Goal: Use online tool/utility: Use online tool/utility

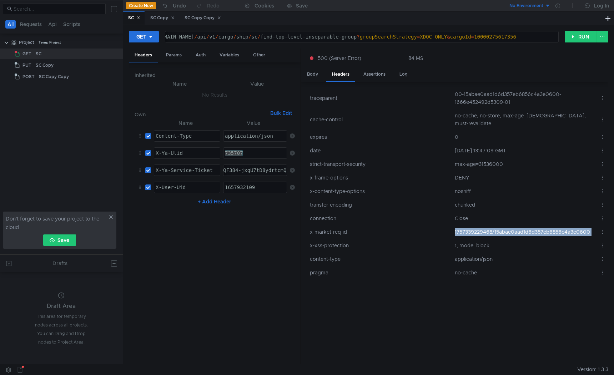
scroll to position [0, 1]
click at [468, 225] on td "1757339229468/15abae0aad1d6d357eb6856c4a3e0600" at bounding box center [524, 232] width 145 height 14
click at [169, 52] on div "Params" at bounding box center [173, 55] width 27 height 13
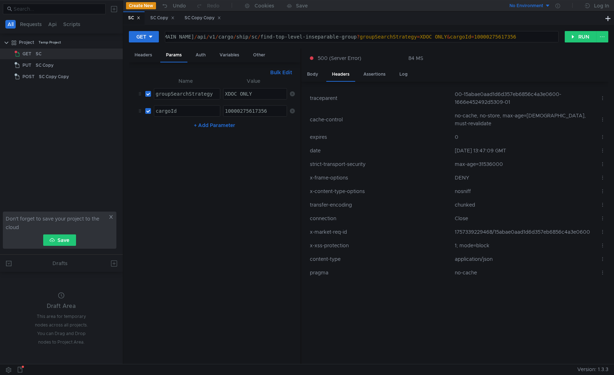
click at [250, 109] on div "10000275617356" at bounding box center [255, 116] width 64 height 17
click at [579, 39] on button "RUN" at bounding box center [580, 36] width 32 height 11
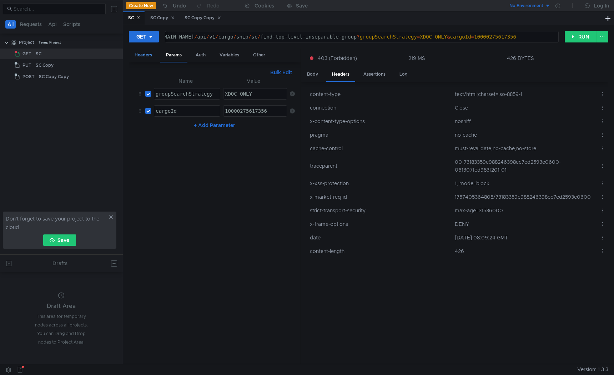
click at [144, 53] on div "Headers" at bounding box center [143, 55] width 29 height 13
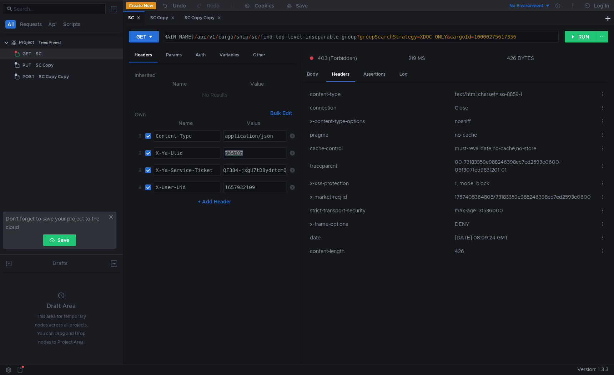
paste textarea "v_ARCAk4LGBiIRCJOvexD_n3sggdS8kaXU_gE:BNtG1ucoS9wj4AQwqDO3QYAePoH3QJkZEnZX8Hm_u…"
type textarea "3:serv:COv_ARCAk4LGBiIRCJOvexD_n3sggdS8kaXU_gE:BNtG1ucoS9wj4AQwqDO3QYAePoH3QJkZ…"
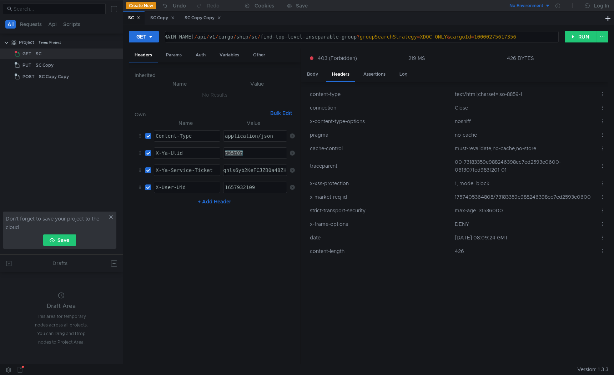
click at [220, 231] on nz-table "Name Value Content-Type ההההההההההההההההההההההההההההההההההההההההההההההההההההההה…" at bounding box center [215, 239] width 160 height 240
click at [585, 36] on button "RUN" at bounding box center [580, 36] width 32 height 11
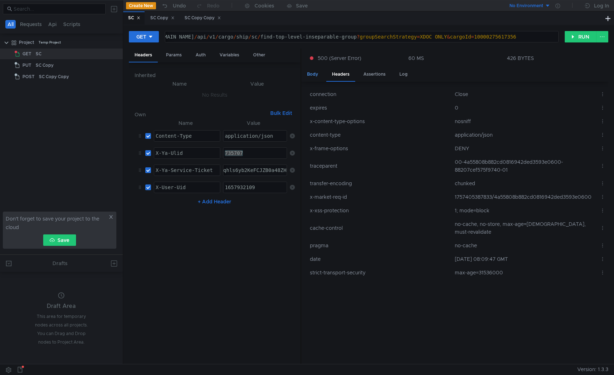
click at [310, 72] on div "Body" at bounding box center [312, 74] width 22 height 13
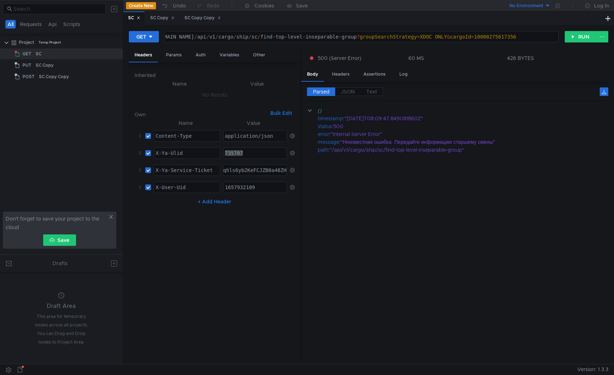
click at [245, 188] on div "1657932109" at bounding box center [255, 192] width 64 height 17
click at [175, 54] on div "Params" at bounding box center [173, 55] width 27 height 13
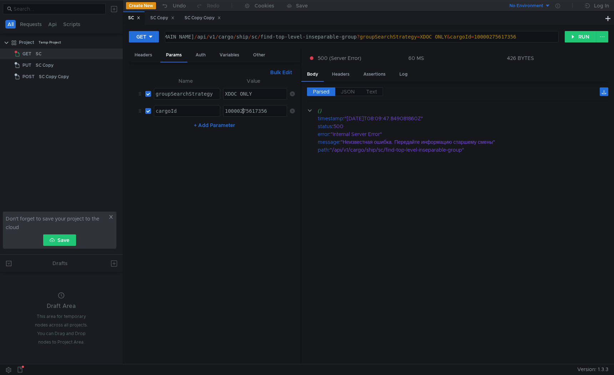
click at [242, 114] on div "10000275617356" at bounding box center [255, 116] width 64 height 17
paste textarea "4179814"
type textarea "10000274179814"
click at [589, 36] on button "RUN" at bounding box center [580, 36] width 32 height 11
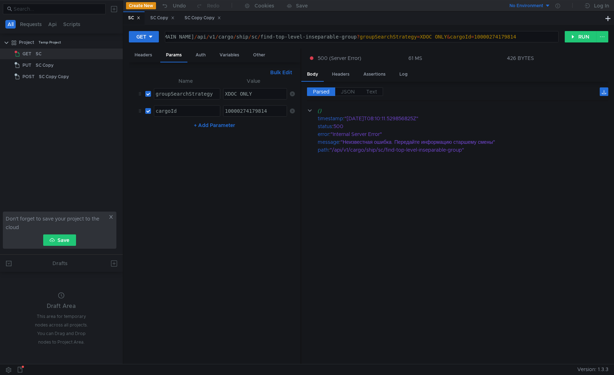
scroll to position [0, 9]
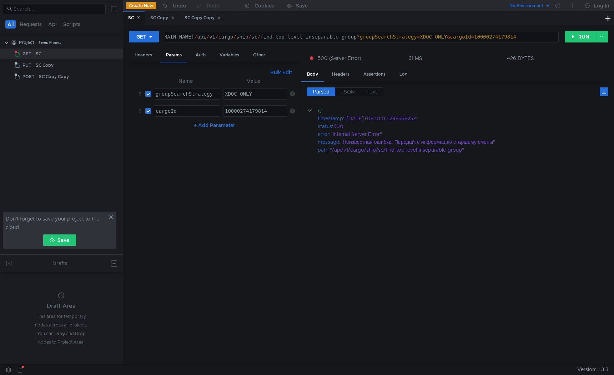
scroll to position [0, 9]
